Goal: Find specific page/section: Find specific page/section

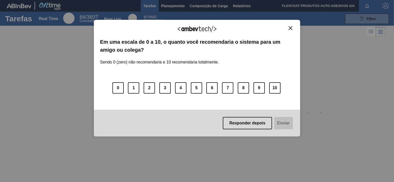
click at [290, 28] on img "Close" at bounding box center [290, 28] width 4 height 4
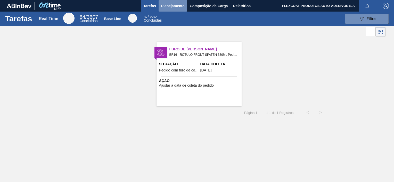
click at [168, 3] on span "Planejamento" at bounding box center [172, 6] width 23 height 6
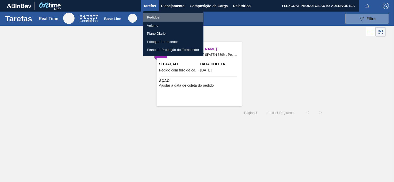
click at [153, 17] on li "Pedidos" at bounding box center [173, 17] width 61 height 8
